Goal: Information Seeking & Learning: Check status

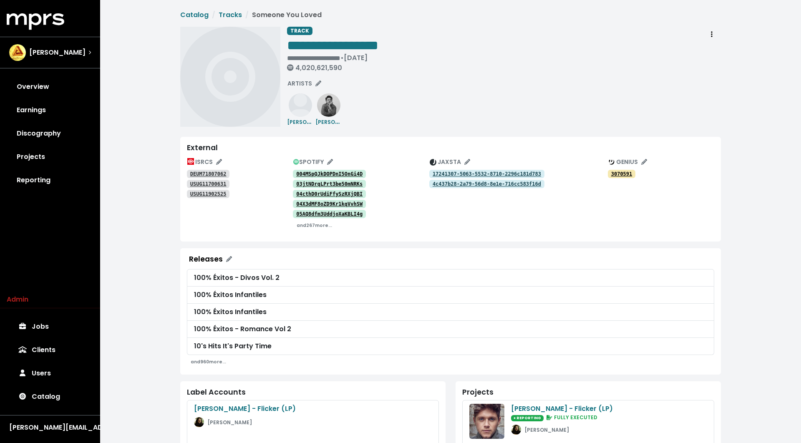
click at [215, 174] on tt "DEUM71807062" at bounding box center [208, 174] width 36 height 6
click at [215, 183] on tt "USUG11700631" at bounding box center [208, 184] width 36 height 6
click at [209, 195] on tt "USUG11902525" at bounding box center [208, 194] width 36 height 6
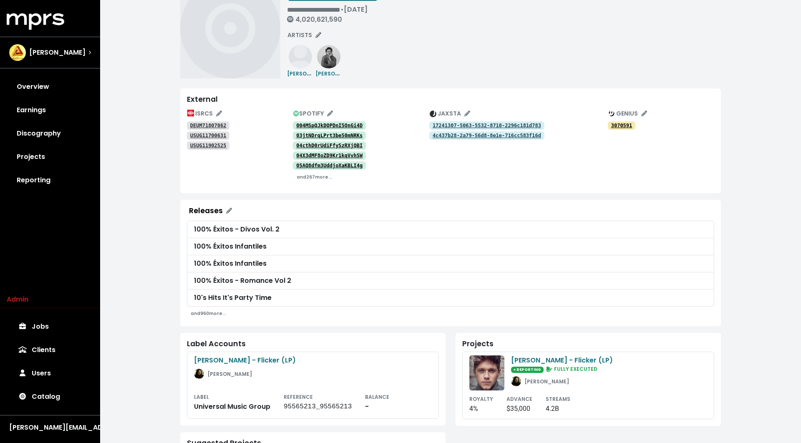
scroll to position [17, 0]
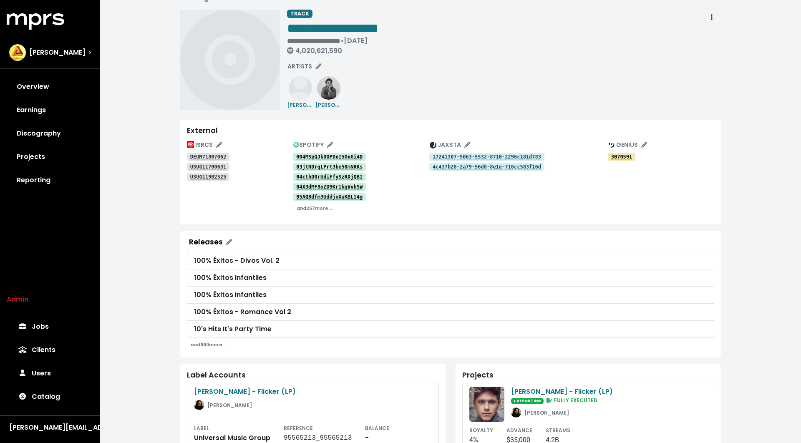
click at [212, 156] on tt "DEUM71807062" at bounding box center [208, 157] width 36 height 6
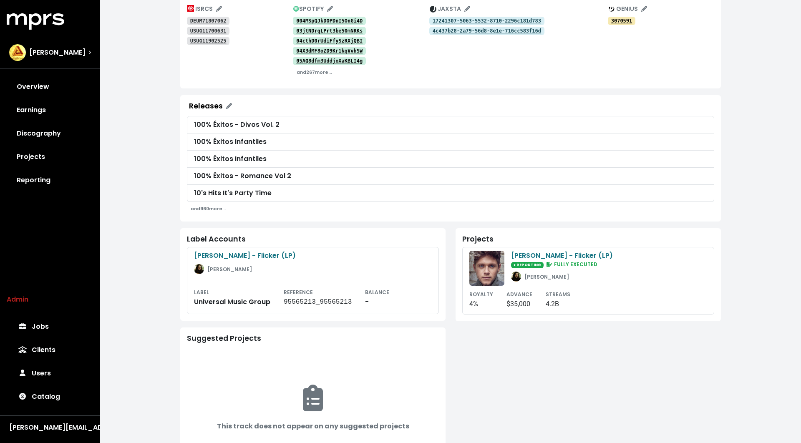
scroll to position [0, 0]
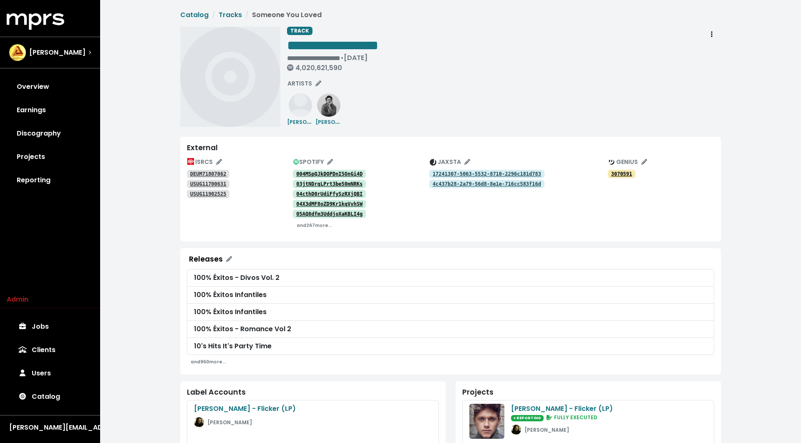
click at [209, 174] on tt "DEUM71807062" at bounding box center [208, 174] width 36 height 6
click at [456, 173] on tt "17241307-5063-5532-8710-2296c181d783" at bounding box center [487, 174] width 109 height 6
click at [453, 185] on tt "4c437b28-2a79-56d8-8e1e-716cc583f16d" at bounding box center [487, 184] width 109 height 6
click at [620, 169] on div "3070591" at bounding box center [661, 174] width 106 height 10
click at [620, 173] on tt "3070591" at bounding box center [621, 174] width 21 height 6
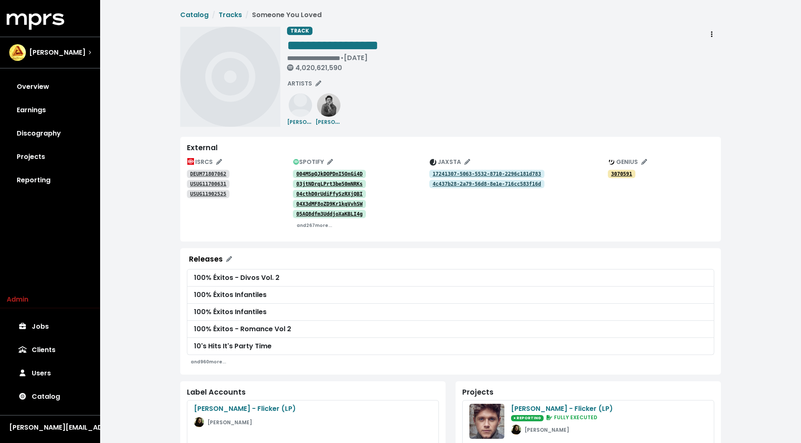
click at [306, 173] on tt "004MSpQJkDOPDnI5OnGi4D" at bounding box center [329, 174] width 66 height 6
click at [308, 184] on tt "03jtNDrqLPrt3be50mNRKs" at bounding box center [329, 184] width 66 height 6
click at [310, 192] on tt "04cthD0rUdiFfySzRXjQBI" at bounding box center [329, 194] width 66 height 6
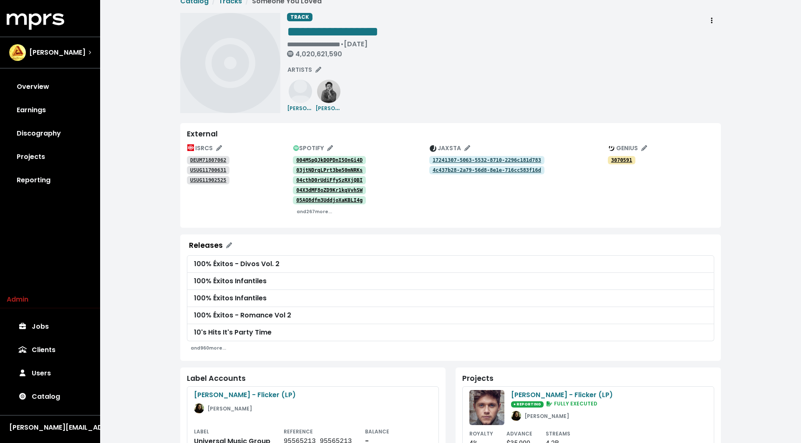
scroll to position [24, 0]
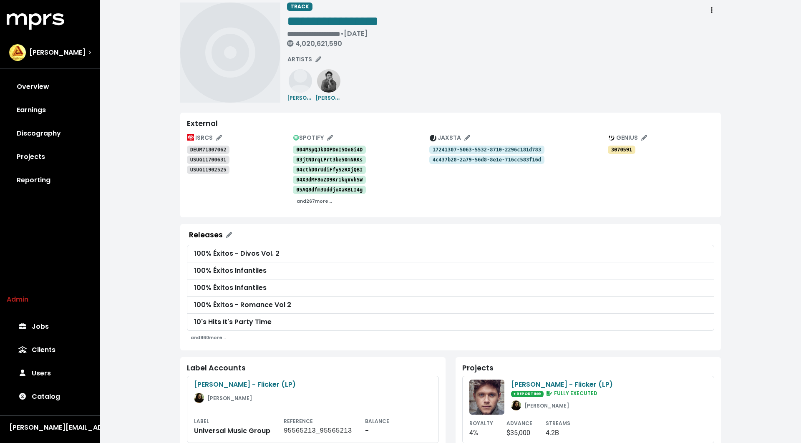
click at [313, 205] on small "and 267 more..." at bounding box center [314, 201] width 35 height 6
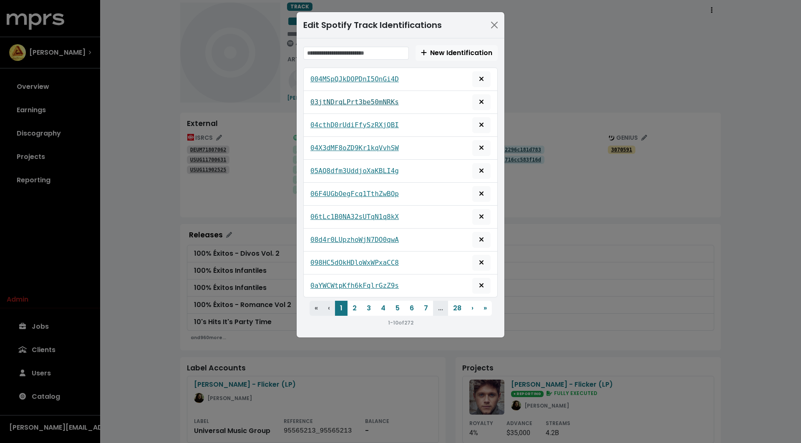
click at [327, 99] on tt "03jtNDrqLPrt3be50mNRKs" at bounding box center [355, 102] width 88 height 8
click at [492, 25] on button "Close" at bounding box center [494, 24] width 13 height 13
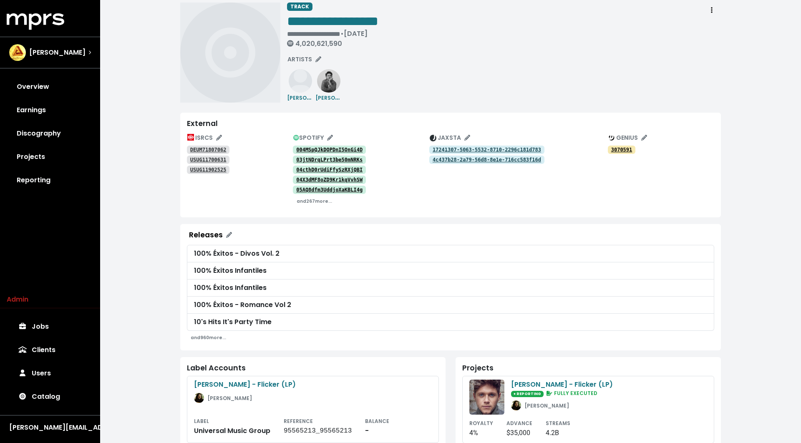
click at [201, 152] on tt "DEUM71807062" at bounding box center [208, 150] width 36 height 6
click at [615, 148] on tt "3070591" at bounding box center [621, 150] width 21 height 6
click at [321, 201] on small "and 267 more..." at bounding box center [314, 201] width 35 height 6
click at [329, 161] on tt "03jtNDrqLPrt3be50mNRKs" at bounding box center [329, 160] width 66 height 6
click at [443, 151] on tt "17241307-5063-5532-8710-2296c181d783" at bounding box center [487, 150] width 109 height 6
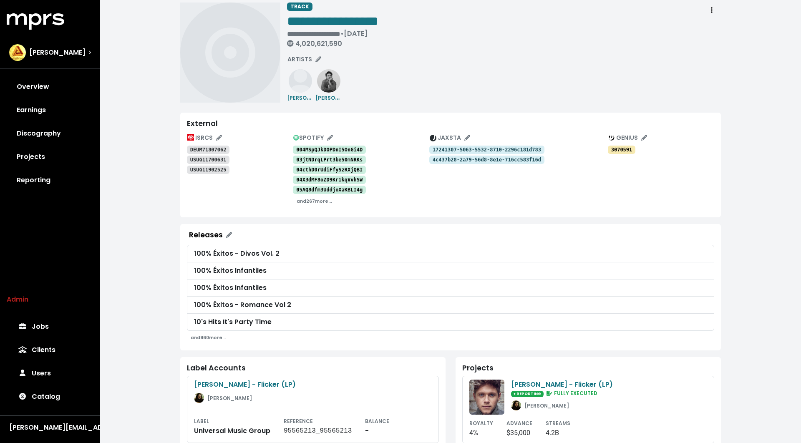
click at [467, 150] on tt "17241307-5063-5532-8710-2296c181d783" at bounding box center [487, 150] width 109 height 6
click at [483, 162] on tt "4c437b28-2a79-56d8-8e1e-716cc583f16d" at bounding box center [487, 160] width 109 height 6
click at [318, 159] on tt "03jtNDrqLPrt3be50mNRKs" at bounding box center [329, 160] width 66 height 6
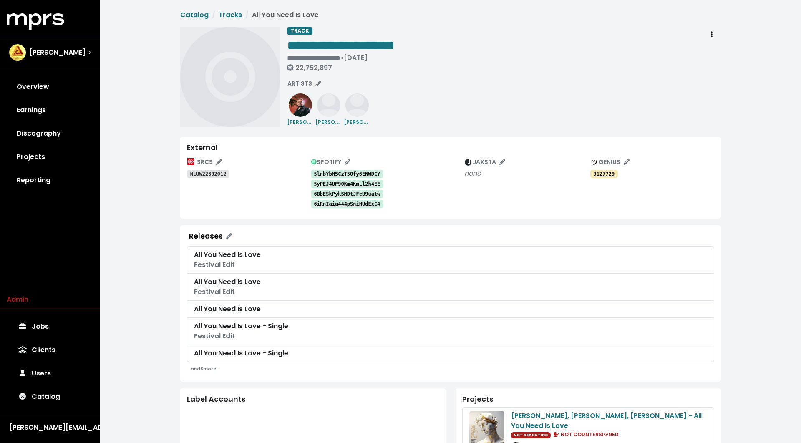
click at [213, 174] on tt "NLUW22302012" at bounding box center [208, 174] width 36 height 6
click at [603, 176] on tt "9127729" at bounding box center [604, 174] width 21 height 6
click at [348, 174] on tt "5lnbYbM5CzT5Ofy6ENWDCY" at bounding box center [347, 174] width 66 height 6
click at [353, 185] on tt "5yPEJ4UF90Km4KmLl2h4EE" at bounding box center [347, 184] width 66 height 6
